Goal: Learn about a topic

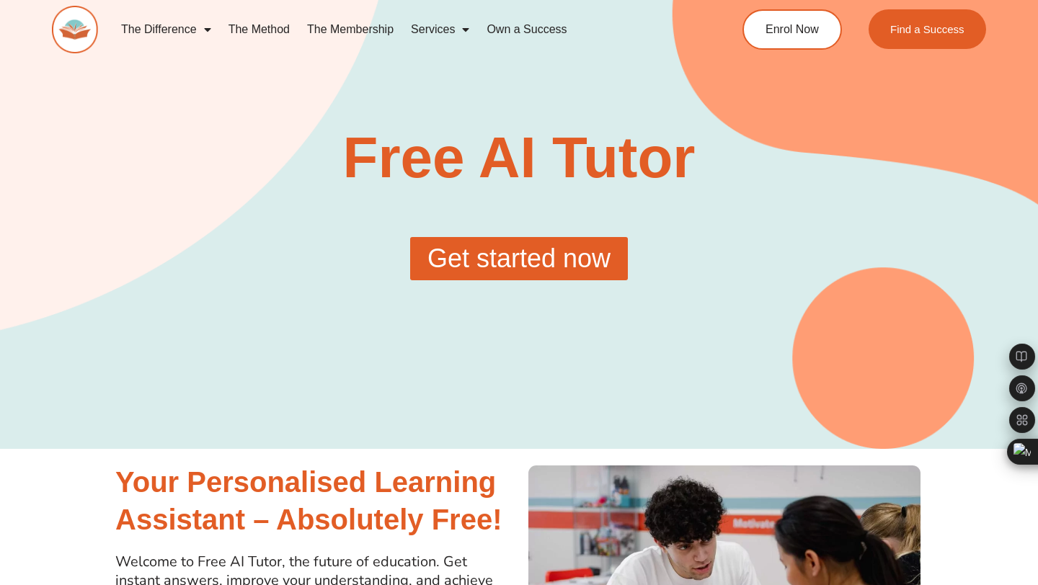
click at [542, 255] on span "Get started now" at bounding box center [519, 259] width 183 height 26
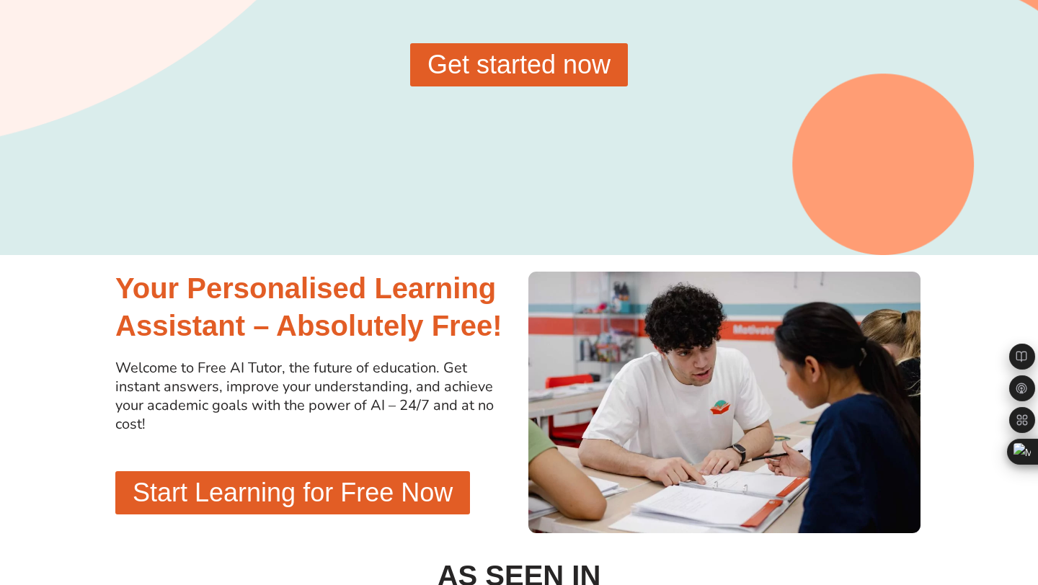
scroll to position [197, 0]
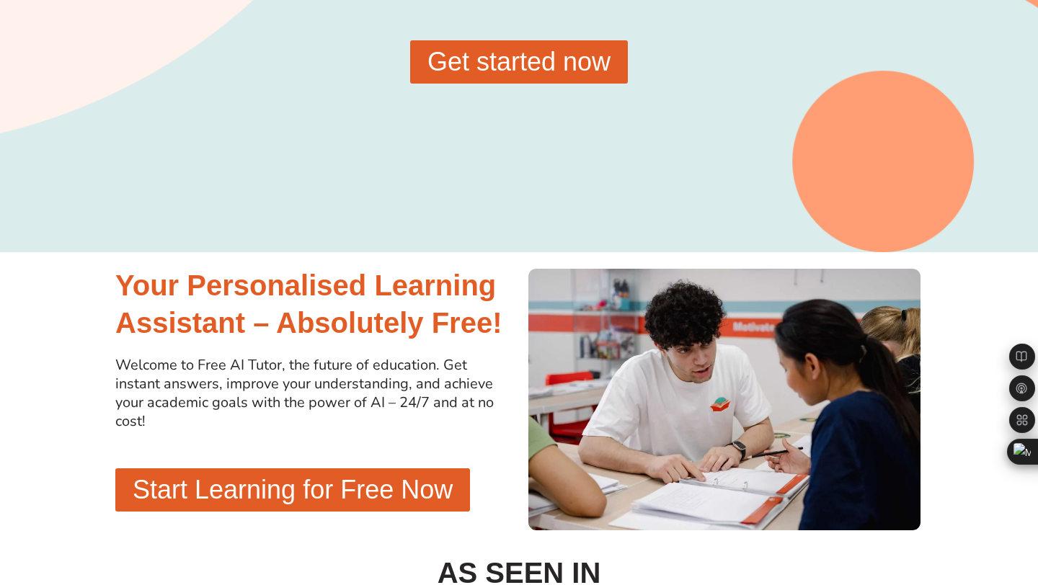
click at [365, 489] on span "Start Learning for Free Now" at bounding box center [293, 490] width 320 height 26
